Goal: Navigation & Orientation: Find specific page/section

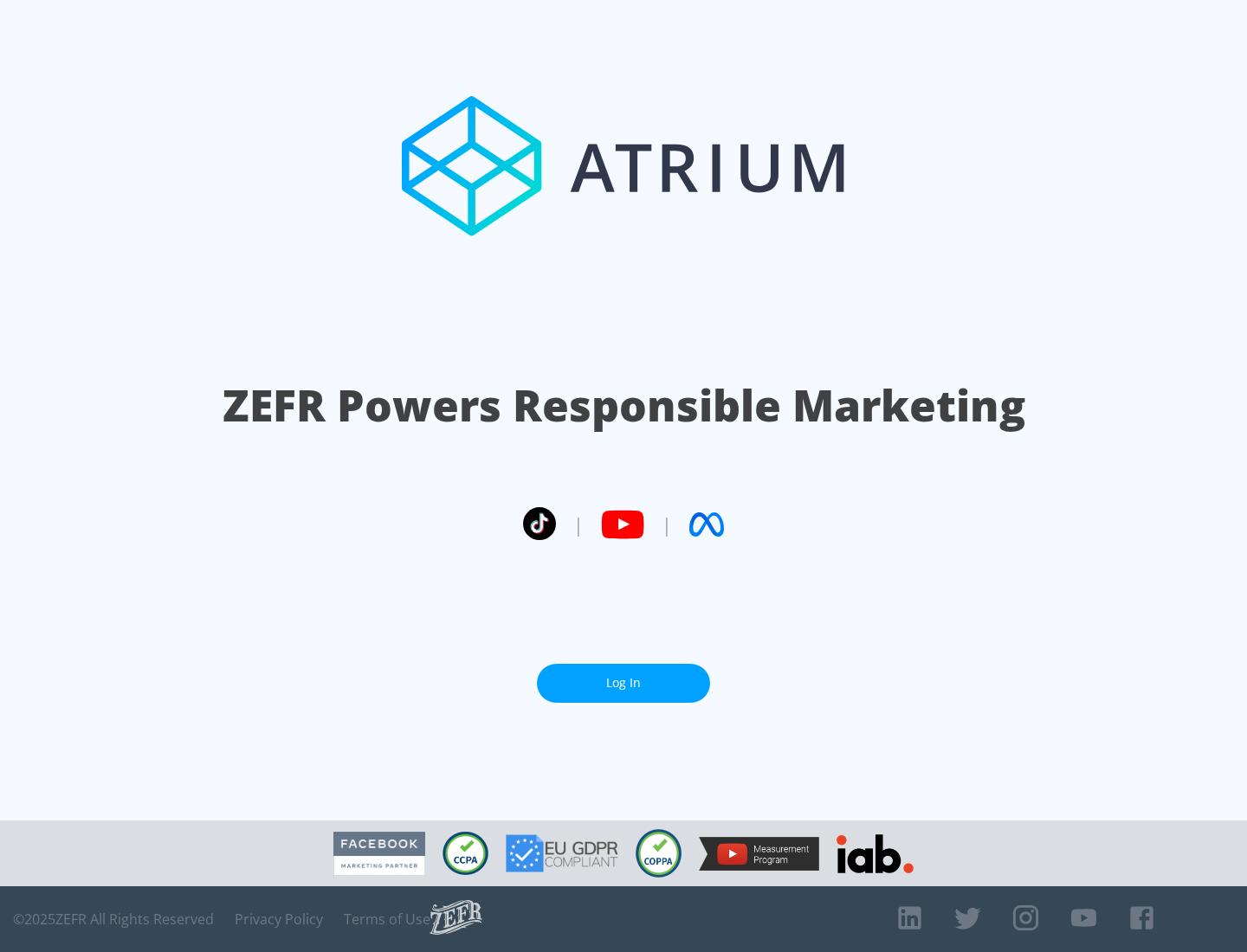
click at [624, 676] on link "Log In" at bounding box center [623, 683] width 173 height 39
